Goal: Browse casually: Explore the website without a specific task or goal

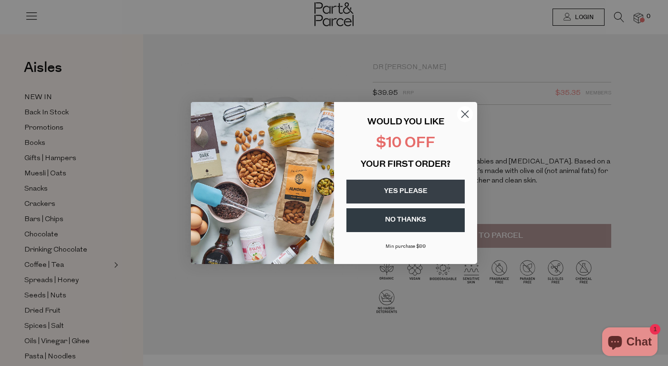
click at [461, 114] on circle "Close dialog" at bounding box center [465, 114] width 16 height 16
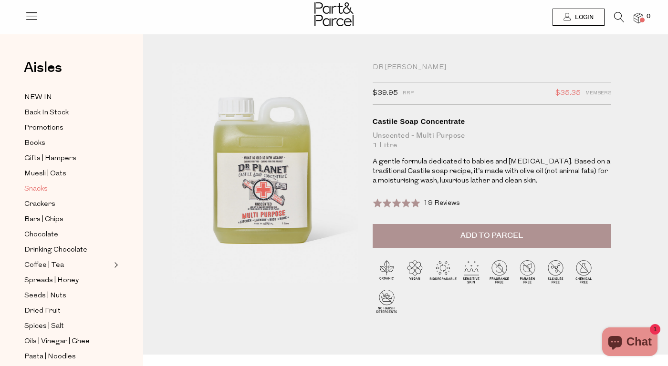
click at [41, 187] on span "Snacks" at bounding box center [35, 189] width 23 height 11
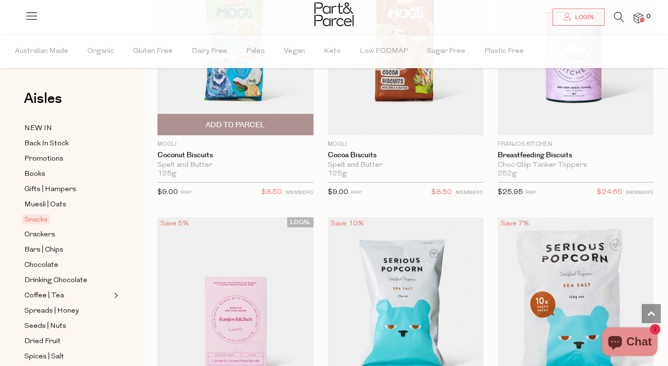
scroll to position [3643, 0]
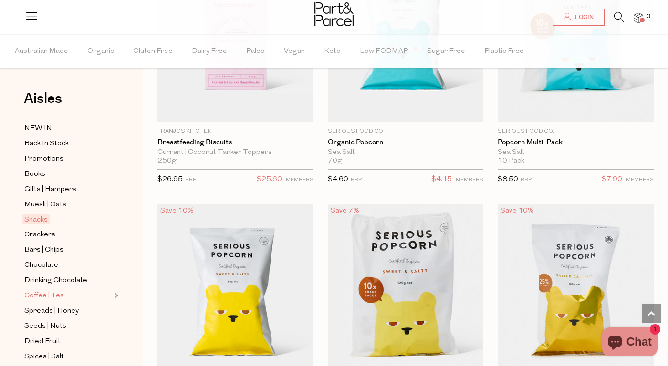
click at [53, 294] on span "Coffee | Tea" at bounding box center [44, 296] width 40 height 11
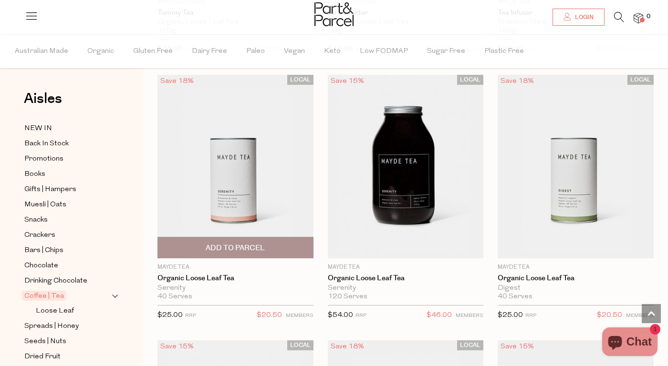
scroll to position [3246, 0]
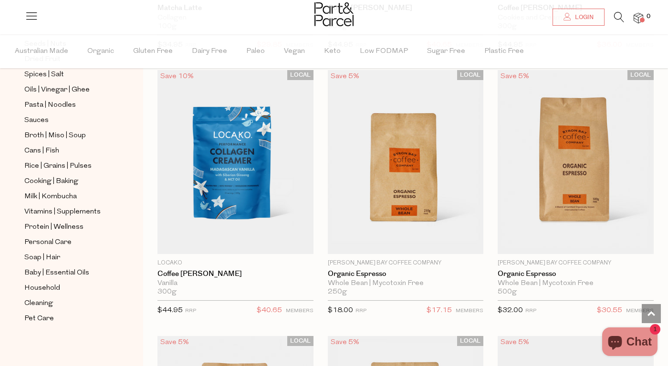
scroll to position [298, 0]
click at [46, 305] on span "Cleaning" at bounding box center [38, 303] width 29 height 11
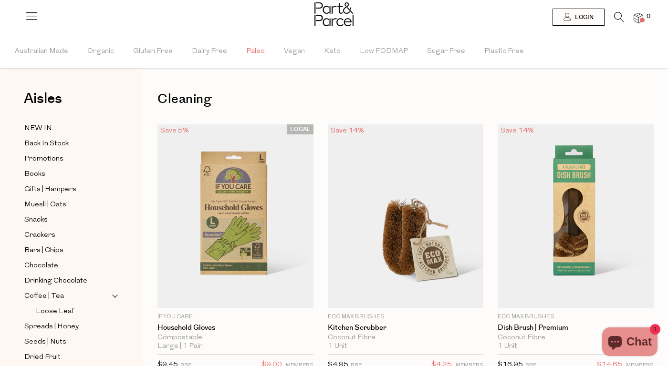
click at [256, 52] on span "Paleo" at bounding box center [255, 51] width 19 height 33
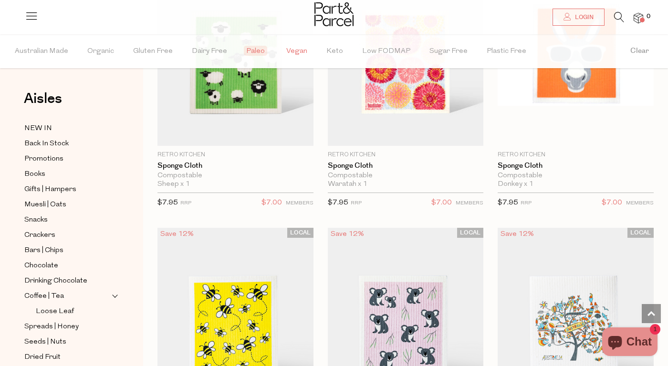
click at [300, 55] on span "Vegan" at bounding box center [296, 51] width 21 height 33
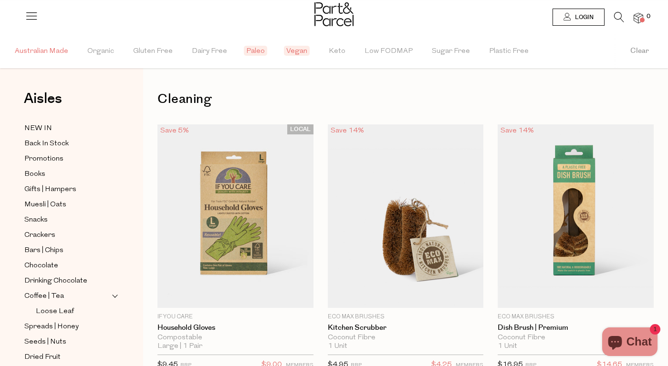
click at [41, 56] on span "Australian Made" at bounding box center [41, 51] width 53 height 33
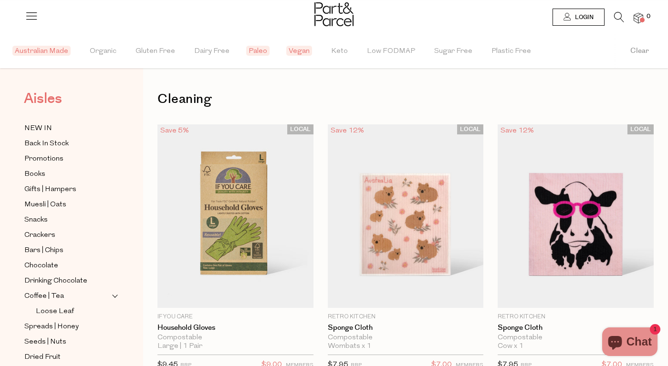
click at [46, 104] on span "Aisles" at bounding box center [43, 98] width 38 height 21
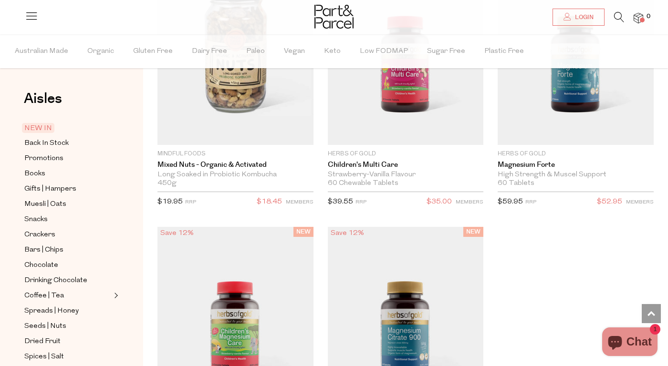
scroll to position [3499, 0]
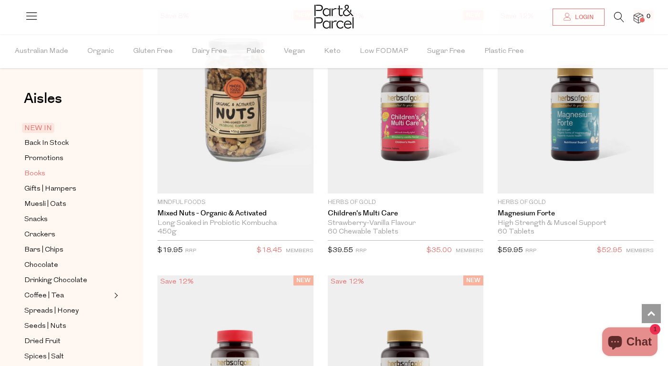
click at [40, 170] on span "Books" at bounding box center [34, 173] width 21 height 11
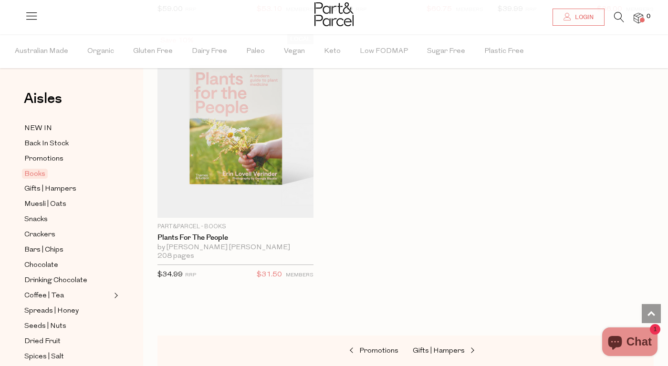
scroll to position [786, 0]
